Goal: Download file/media

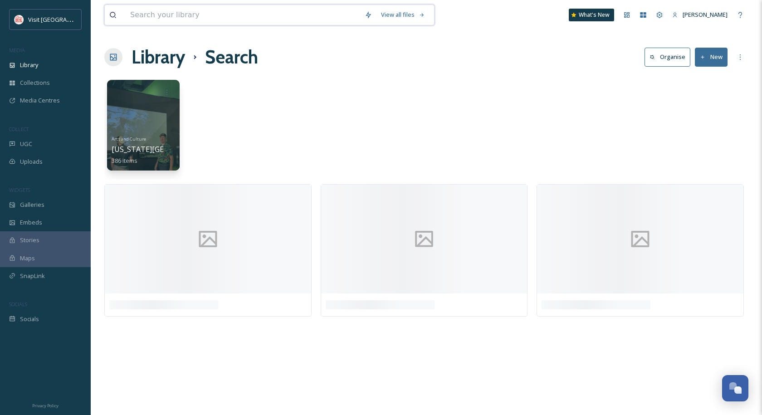
click at [165, 15] on input at bounding box center [243, 15] width 234 height 20
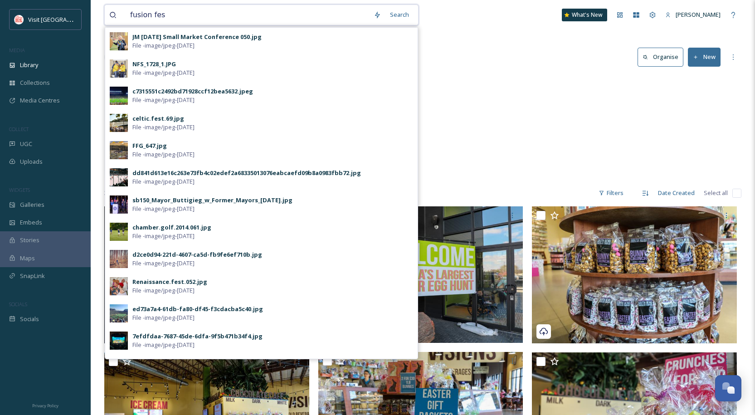
type input "fusion fest"
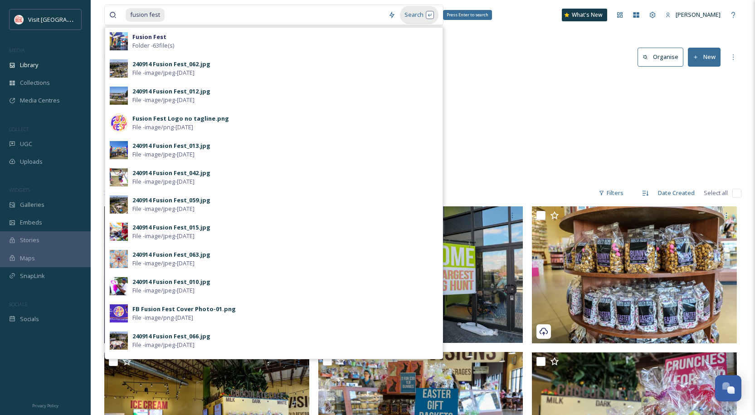
click at [411, 14] on div "Search Press Enter to search" at bounding box center [419, 15] width 39 height 18
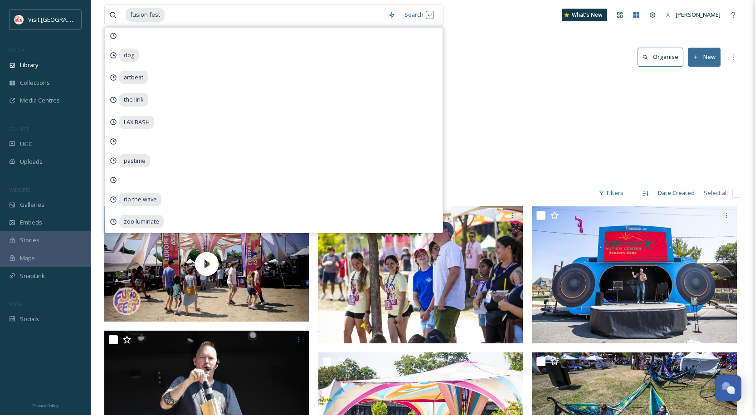
click at [537, 92] on div "Leisure Events Fusion Fest 63 items" at bounding box center [422, 127] width 637 height 104
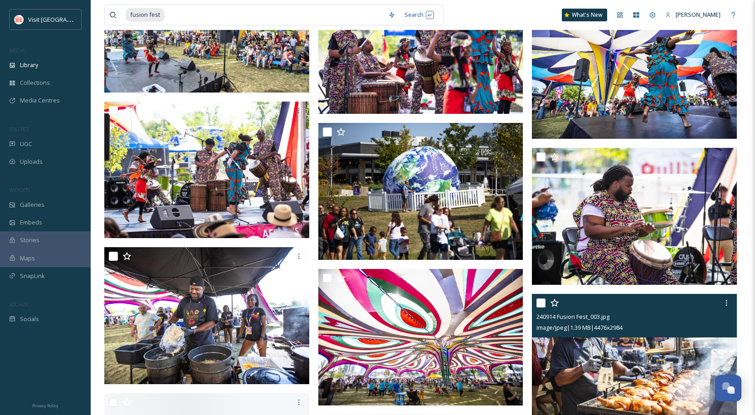
scroll to position [2857, 0]
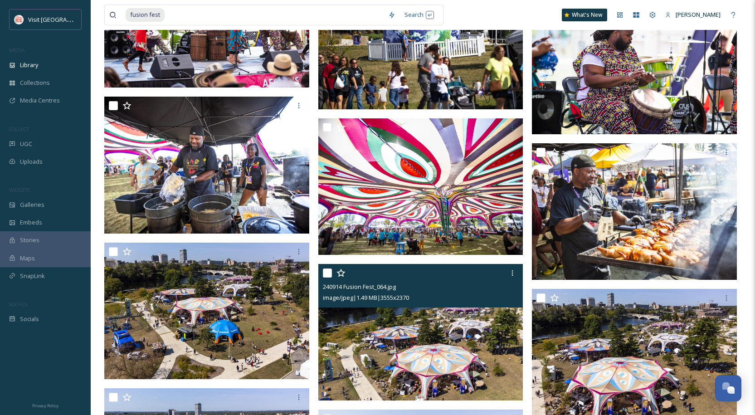
click at [462, 343] on img at bounding box center [420, 332] width 205 height 137
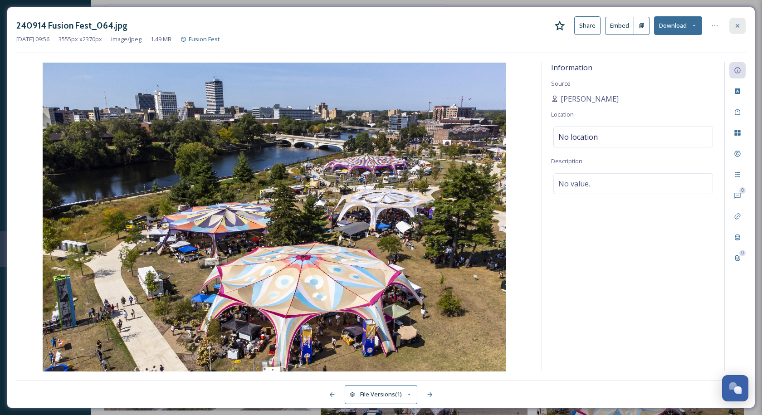
click at [739, 27] on icon at bounding box center [737, 25] width 7 height 7
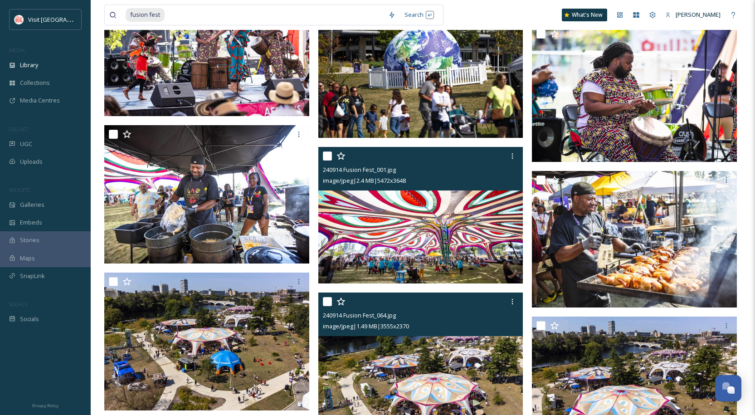
click at [477, 209] on img at bounding box center [420, 215] width 205 height 137
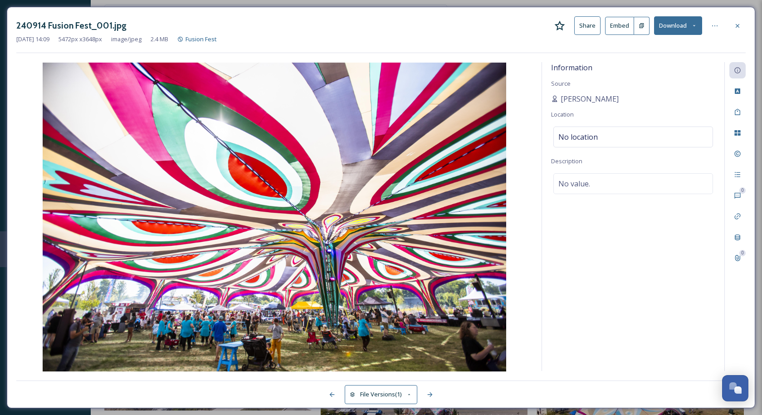
click at [674, 27] on button "Download" at bounding box center [678, 25] width 48 height 19
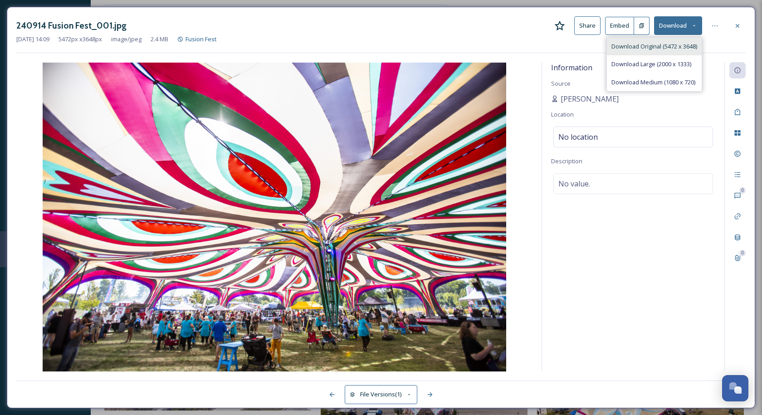
click at [670, 44] on span "Download Original (5472 x 3648)" at bounding box center [654, 46] width 86 height 9
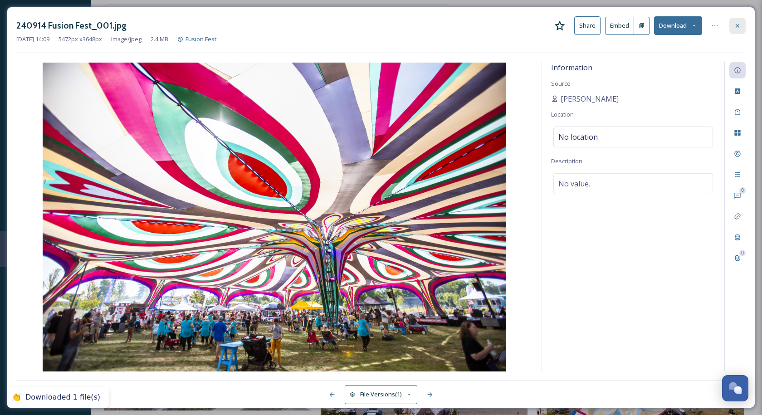
click at [740, 31] on div at bounding box center [737, 26] width 16 height 16
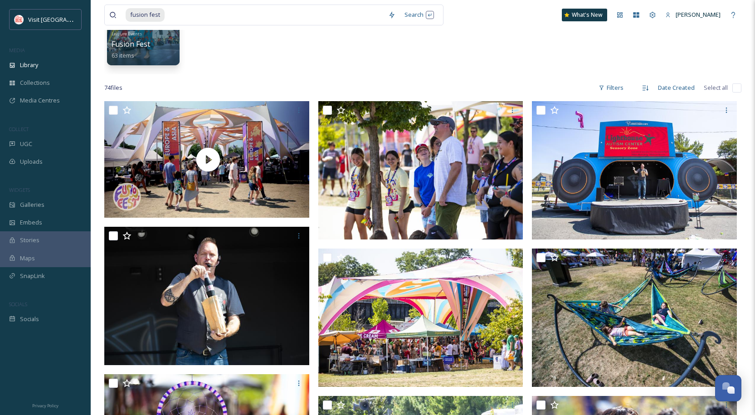
scroll to position [92, 0]
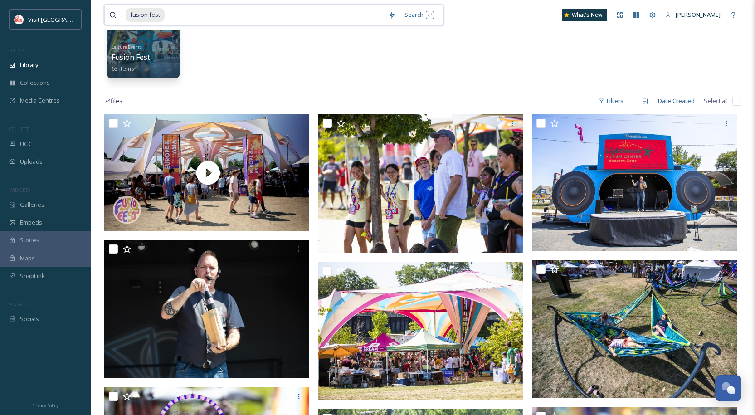
click at [189, 17] on input at bounding box center [275, 15] width 218 height 20
drag, startPoint x: 206, startPoint y: 14, endPoint x: 80, endPoint y: 0, distance: 126.8
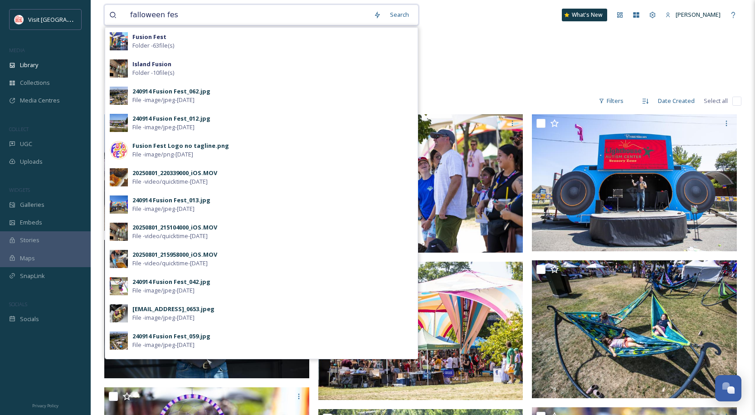
type input "falloween fest"
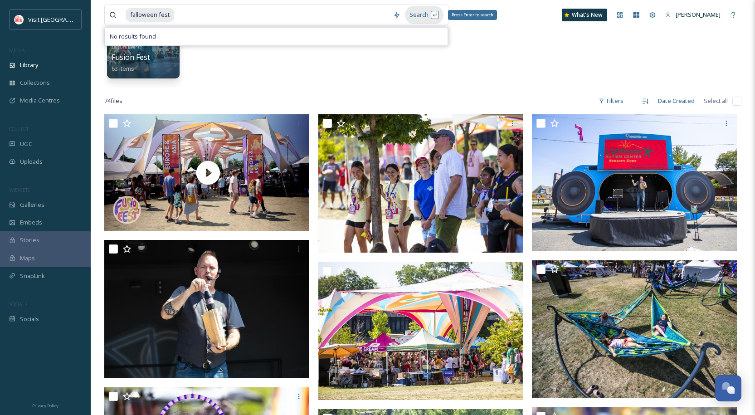
click at [413, 14] on div "Search Press Enter to search" at bounding box center [424, 15] width 39 height 18
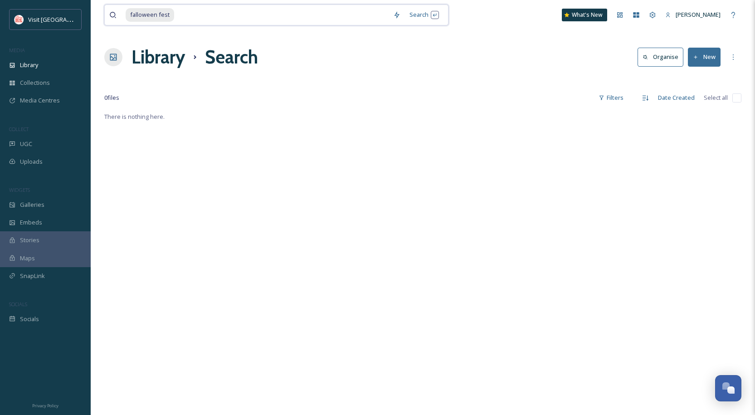
click at [208, 13] on input at bounding box center [282, 15] width 214 height 20
type input "f"
type input "falloween"
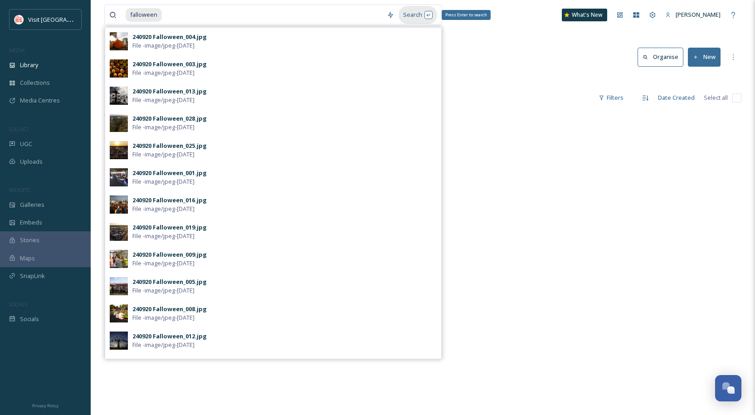
click at [428, 14] on div "Search Press Enter to search" at bounding box center [418, 15] width 39 height 18
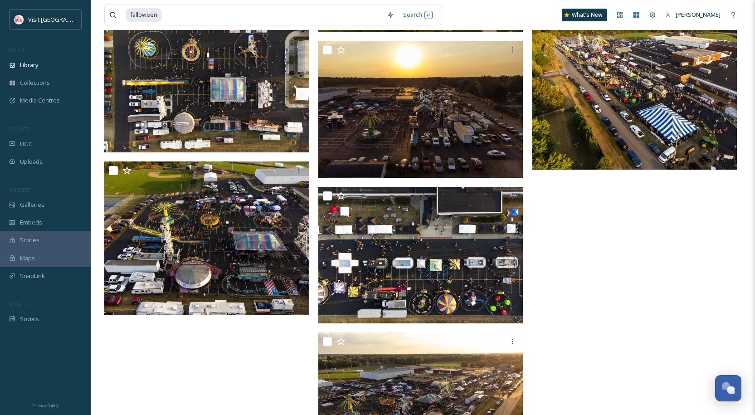
scroll to position [1179, 0]
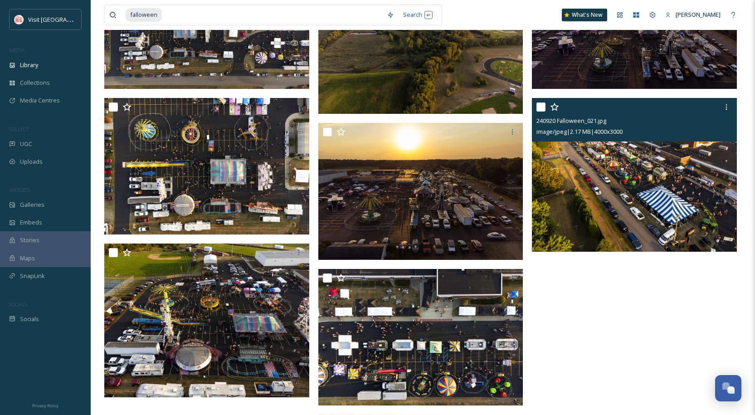
click at [653, 209] on img at bounding box center [634, 175] width 205 height 154
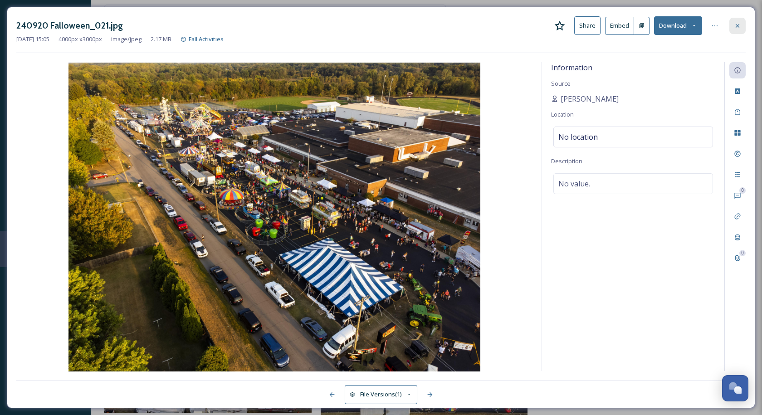
click at [743, 23] on div at bounding box center [737, 26] width 16 height 16
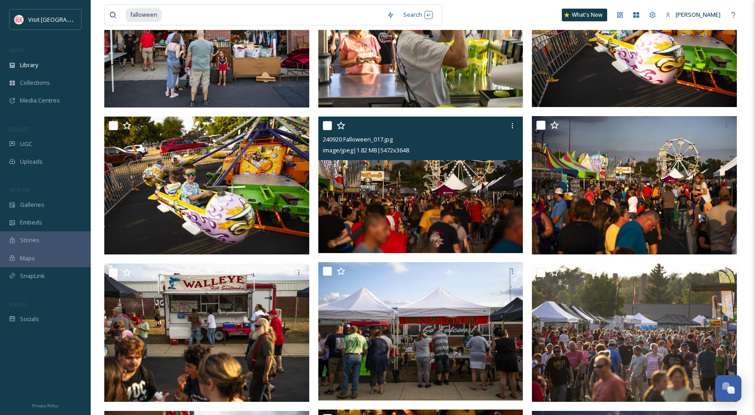
scroll to position [272, 0]
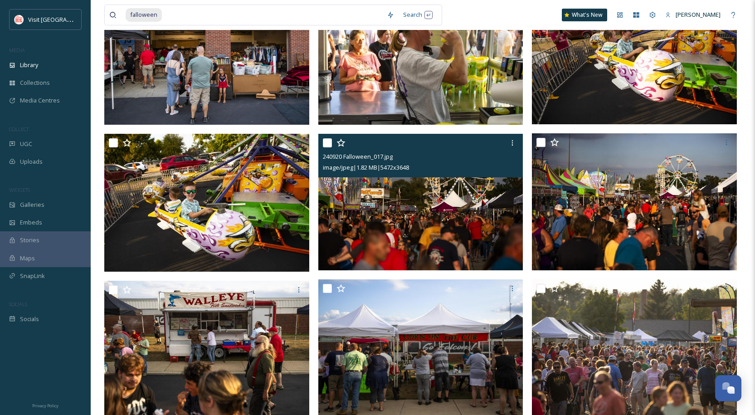
click at [479, 239] on img at bounding box center [420, 201] width 205 height 137
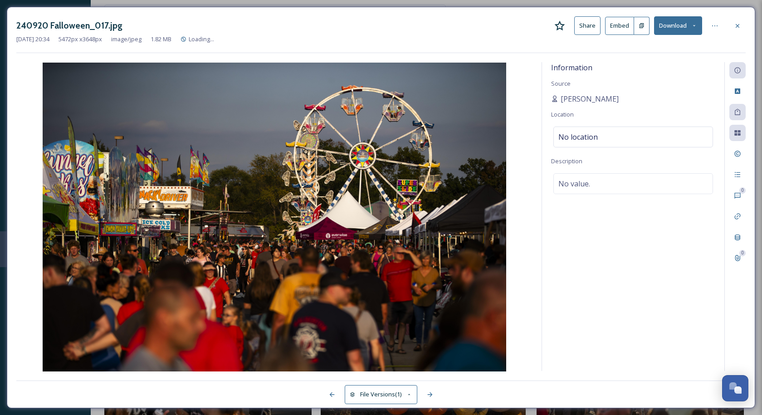
click at [687, 25] on button "Download" at bounding box center [678, 25] width 48 height 19
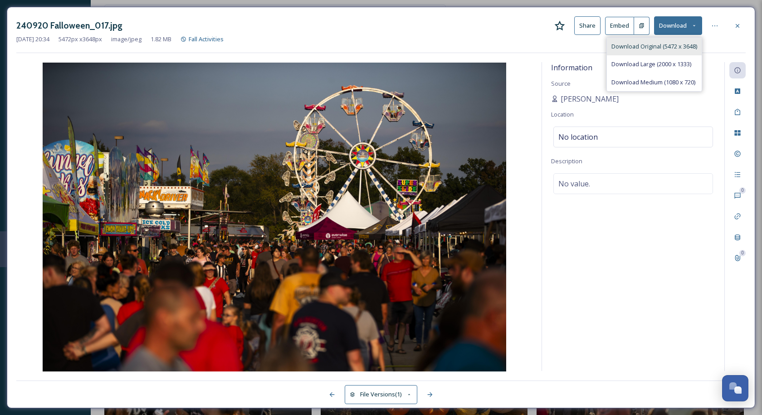
click at [679, 48] on span "Download Original (5472 x 3648)" at bounding box center [654, 46] width 86 height 9
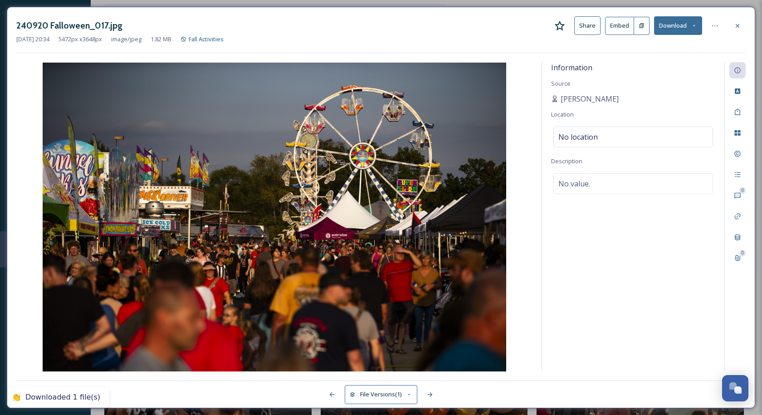
click at [737, 26] on icon at bounding box center [737, 26] width 4 height 4
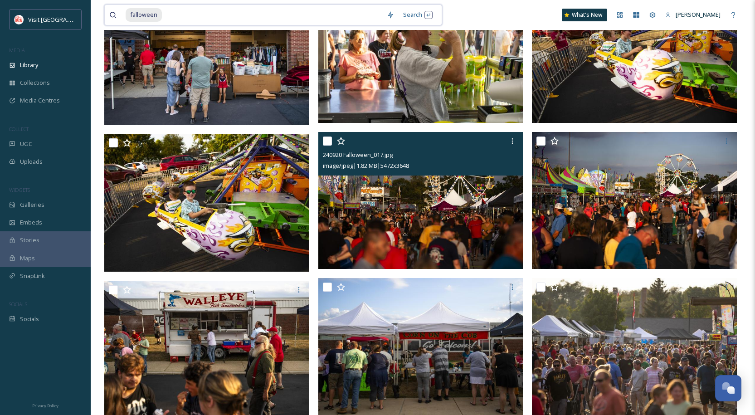
click at [182, 14] on input at bounding box center [272, 15] width 219 height 20
type input "f"
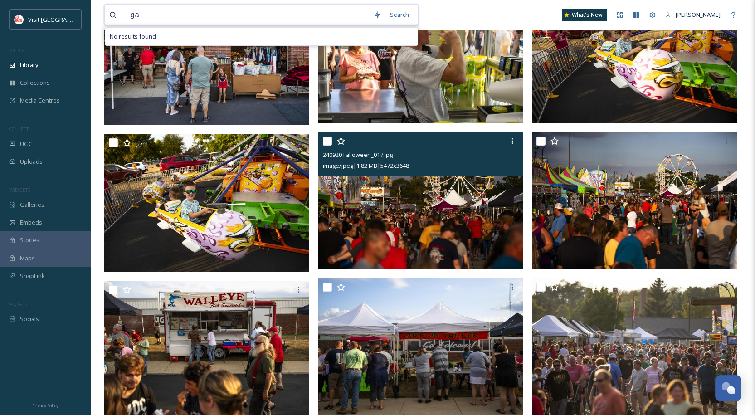
type input "g"
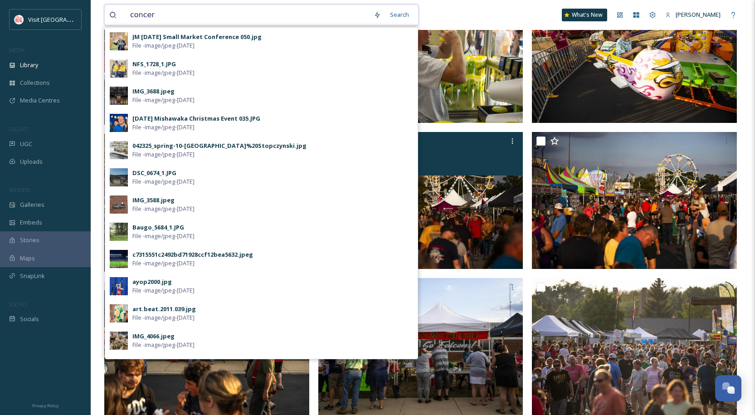
type input "concert"
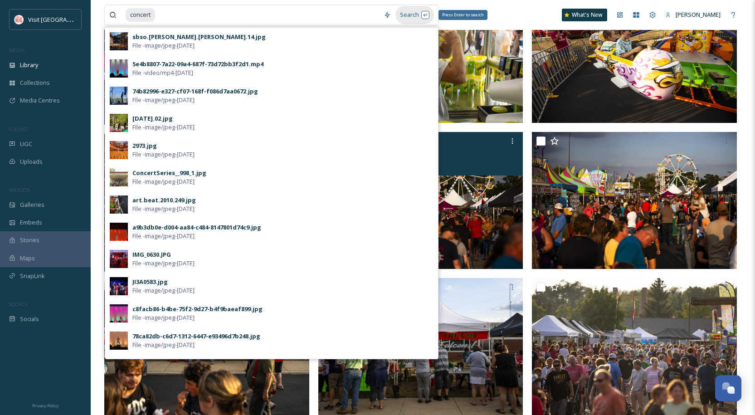
click at [418, 16] on div "Search Press Enter to search" at bounding box center [414, 15] width 39 height 18
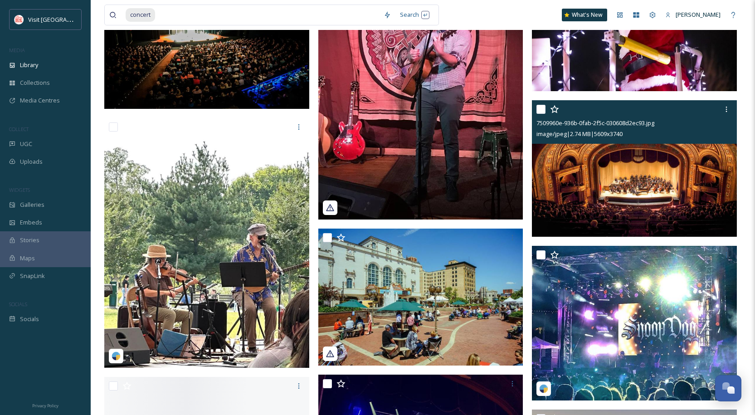
scroll to position [998, 0]
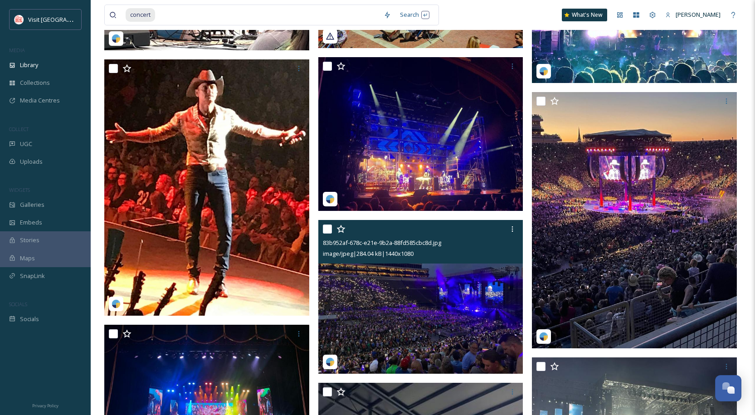
click at [455, 301] on img at bounding box center [420, 297] width 205 height 154
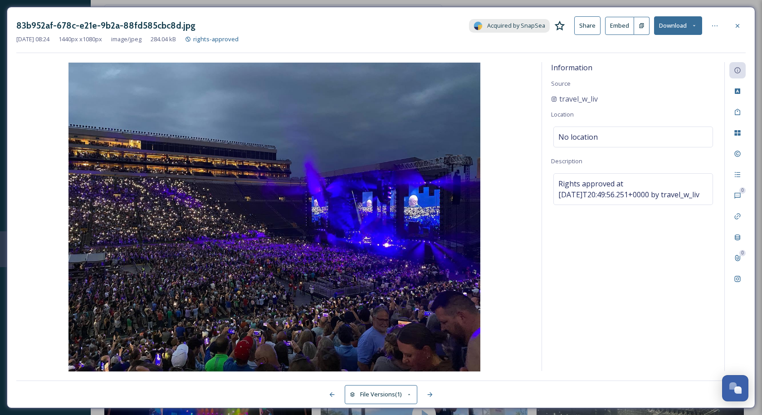
click at [666, 29] on button "Download" at bounding box center [678, 25] width 48 height 19
click at [665, 43] on span "Download Original (1440 x 1080)" at bounding box center [654, 46] width 86 height 9
click at [733, 27] on div at bounding box center [737, 26] width 16 height 16
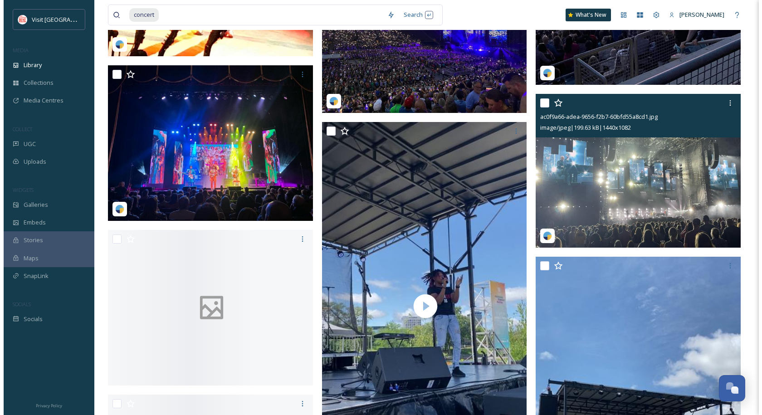
scroll to position [1315, 0]
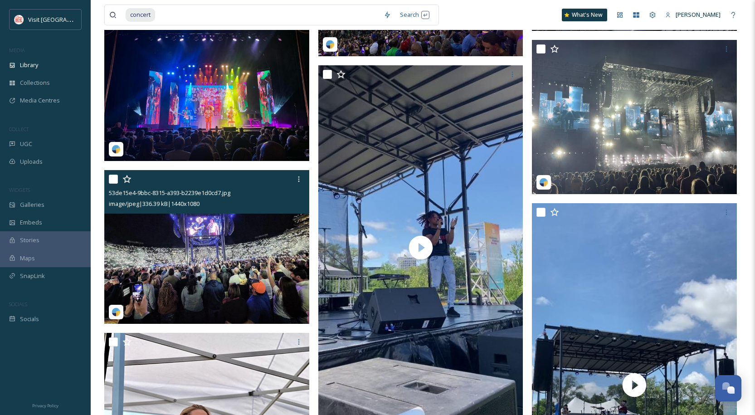
click at [144, 282] on img at bounding box center [206, 247] width 205 height 154
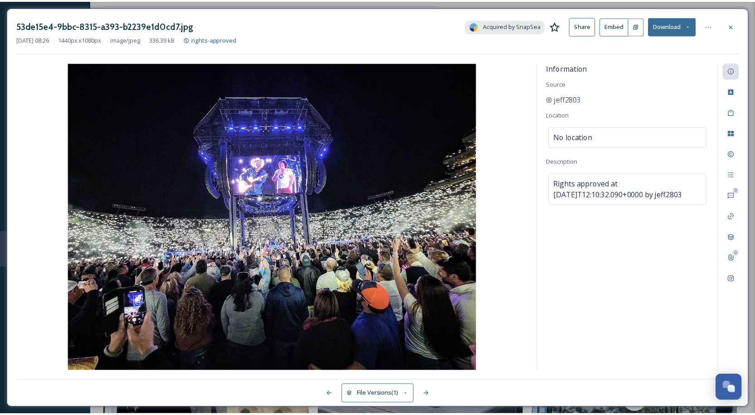
scroll to position [1327, 0]
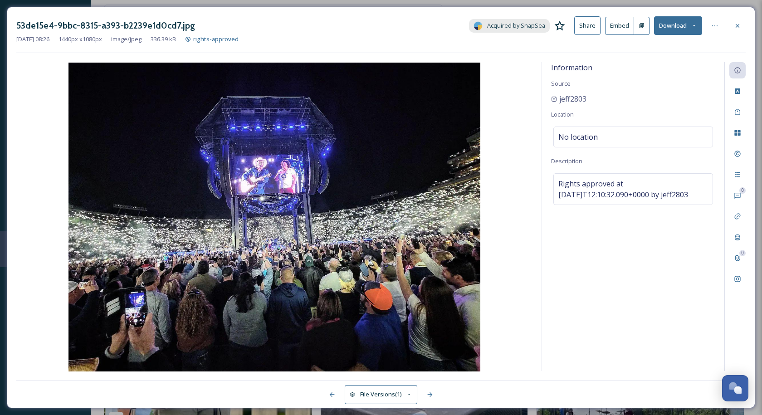
click at [678, 32] on button "Download" at bounding box center [678, 25] width 48 height 19
click at [673, 41] on div "Download Original (1440 x 1080)" at bounding box center [654, 47] width 95 height 18
click at [735, 26] on icon at bounding box center [737, 25] width 7 height 7
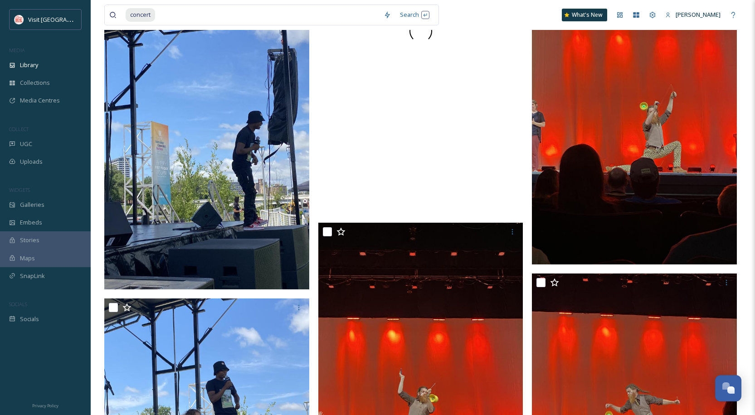
scroll to position [1916, 0]
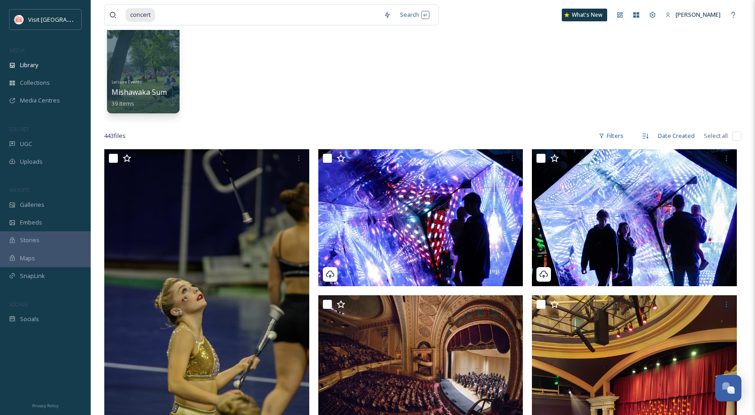
scroll to position [0, 0]
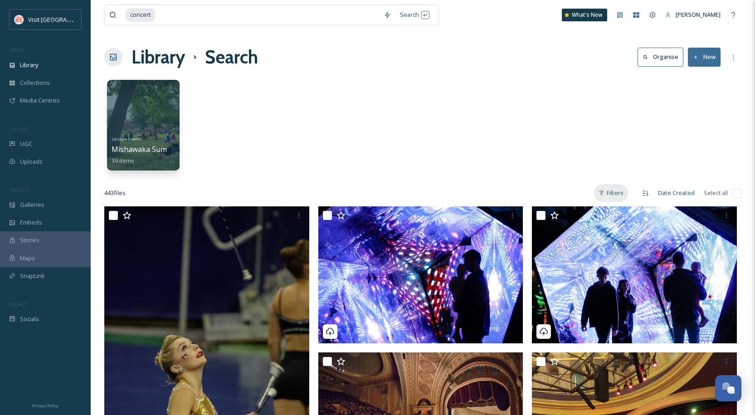
click at [621, 190] on div "Filters" at bounding box center [611, 193] width 34 height 18
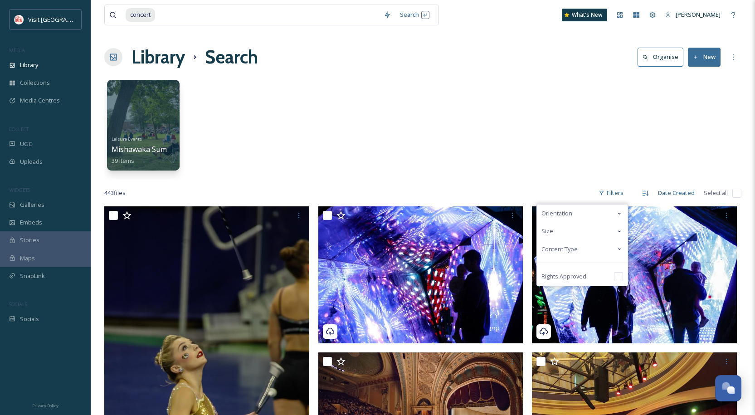
click at [585, 249] on div "Content Type" at bounding box center [582, 249] width 91 height 18
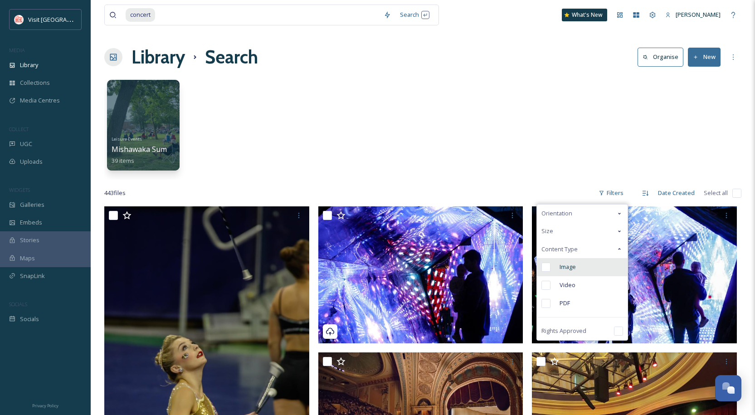
click at [572, 267] on span "Image" at bounding box center [568, 267] width 16 height 9
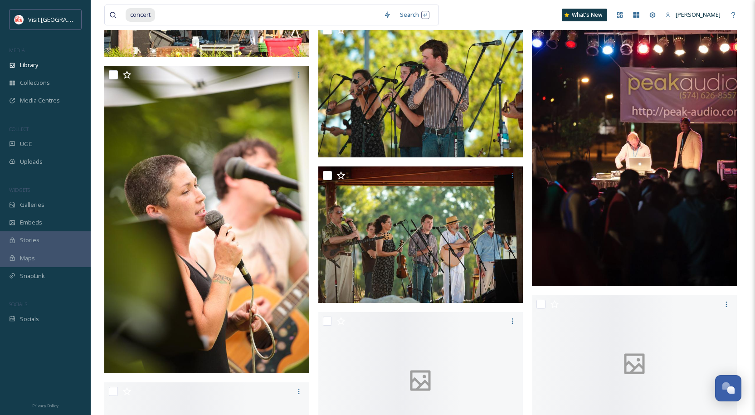
scroll to position [26420, 0]
